Goal: Information Seeking & Learning: Learn about a topic

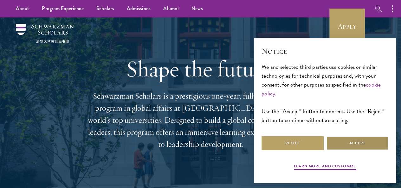
click at [366, 137] on button "Accept" at bounding box center [357, 143] width 62 height 14
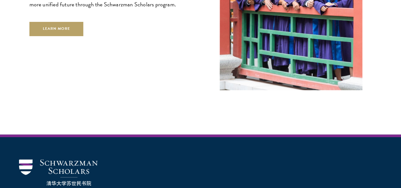
scroll to position [1723, 0]
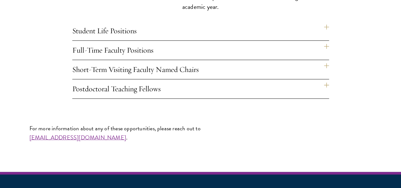
scroll to position [498, 0]
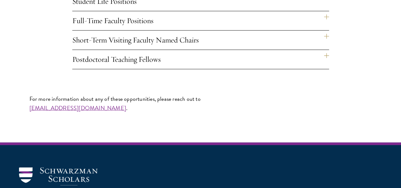
click at [326, 30] on h4 "Full-Time Faculty Positions" at bounding box center [200, 20] width 257 height 19
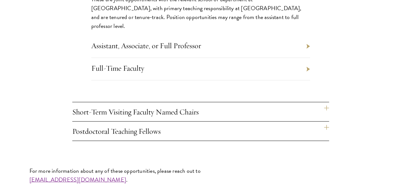
scroll to position [587, 0]
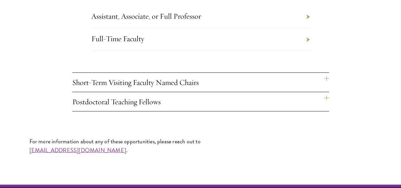
click at [306, 28] on li "Assistant, Associate, or Full Professor" at bounding box center [200, 17] width 219 height 22
click at [306, 51] on li "Full-Time Faculty" at bounding box center [200, 39] width 219 height 22
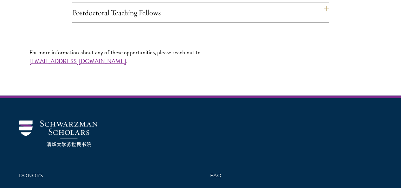
scroll to position [688, 0]
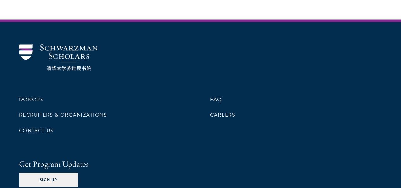
scroll to position [908, 0]
